Goal: Transaction & Acquisition: Purchase product/service

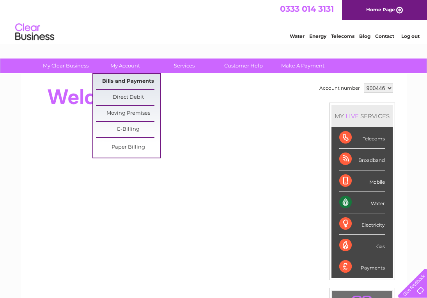
click at [134, 78] on link "Bills and Payments" at bounding box center [128, 82] width 64 height 16
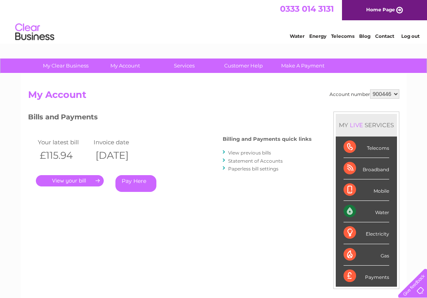
click at [65, 178] on link "." at bounding box center [70, 180] width 68 height 11
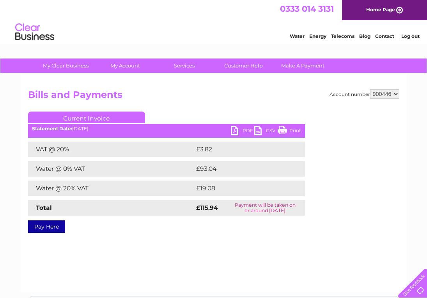
click at [42, 225] on link "Pay Here" at bounding box center [46, 226] width 37 height 12
click at [237, 130] on link "PDF" at bounding box center [242, 131] width 23 height 11
